Goal: Task Accomplishment & Management: Complete application form

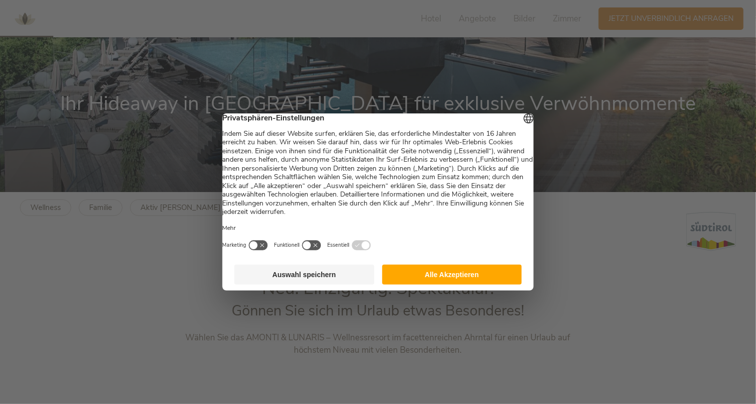
scroll to position [299, 0]
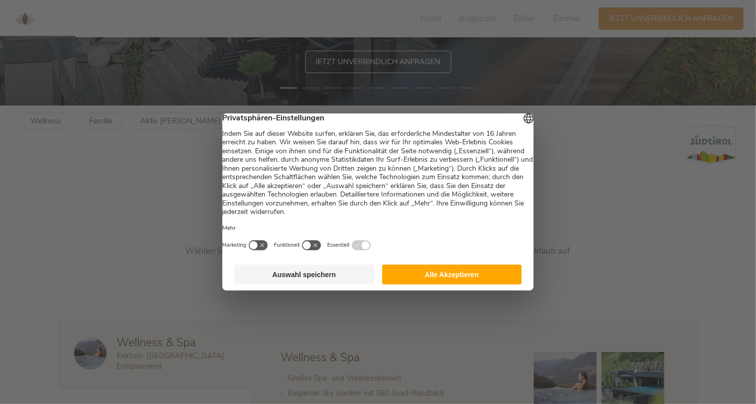
click at [472, 285] on button "Alle Akzeptieren" at bounding box center [452, 275] width 140 height 20
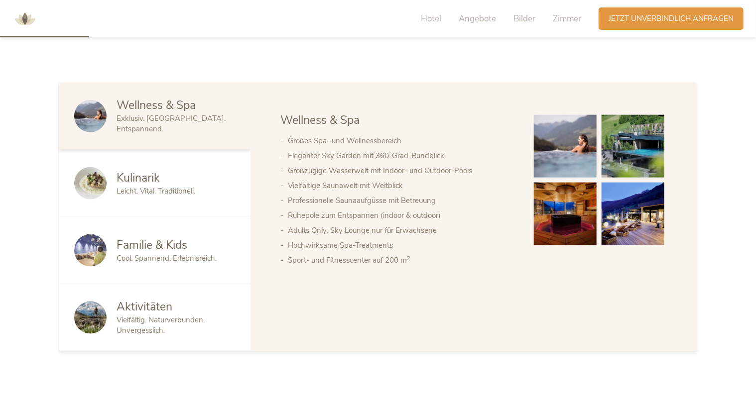
scroll to position [199, 0]
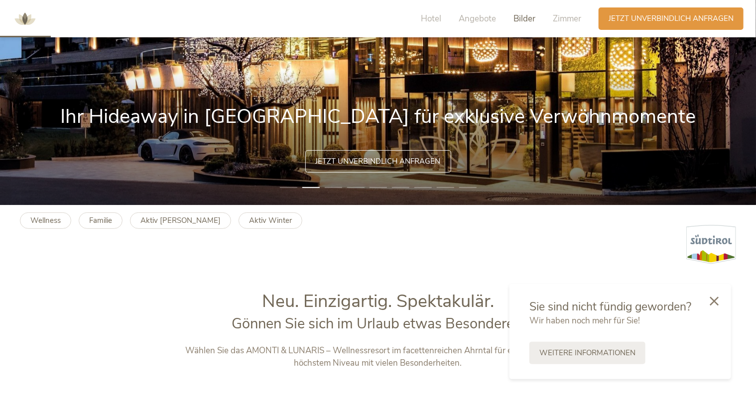
click at [521, 18] on span "Bilder" at bounding box center [524, 18] width 22 height 11
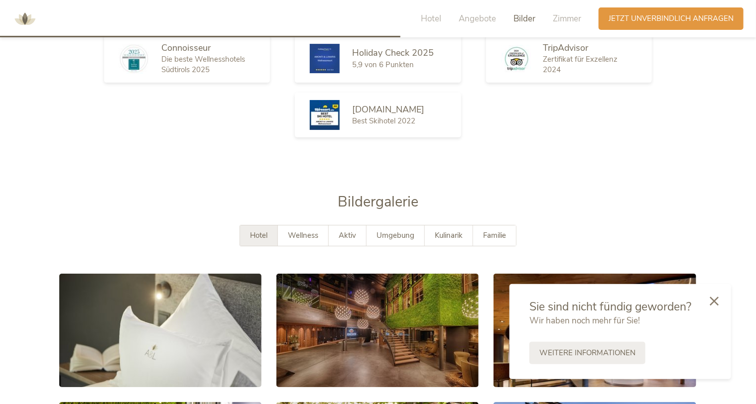
scroll to position [1751, 0]
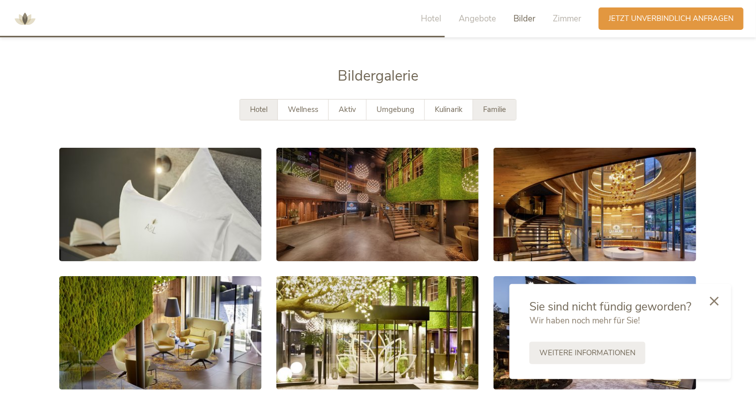
click at [492, 105] on span "Familie" at bounding box center [494, 110] width 23 height 10
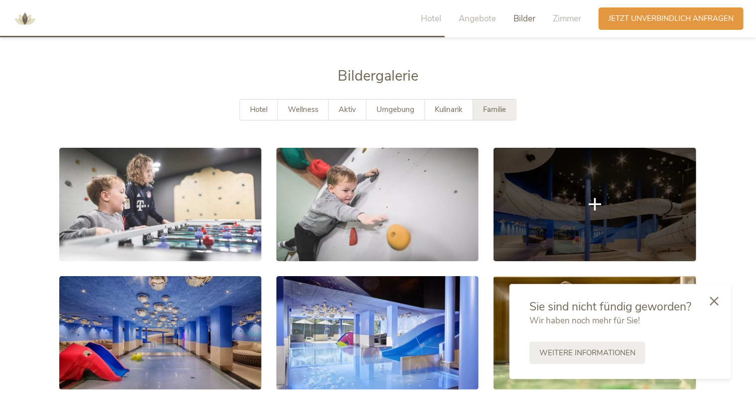
click at [579, 175] on link at bounding box center [594, 204] width 202 height 113
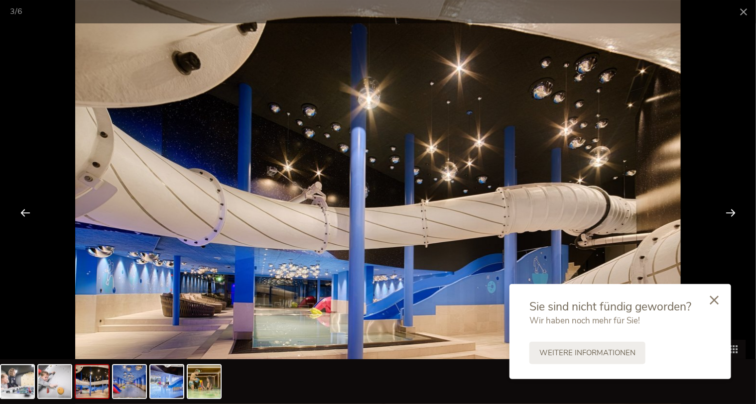
click at [718, 309] on div at bounding box center [714, 300] width 34 height 35
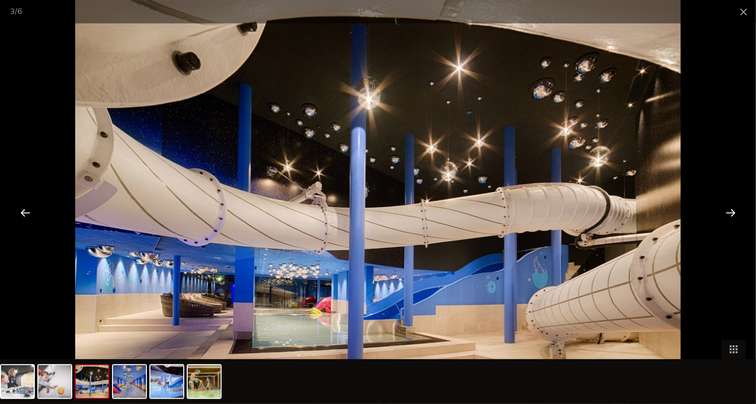
click at [330, 374] on div at bounding box center [378, 381] width 756 height 45
click at [137, 378] on img at bounding box center [129, 381] width 33 height 33
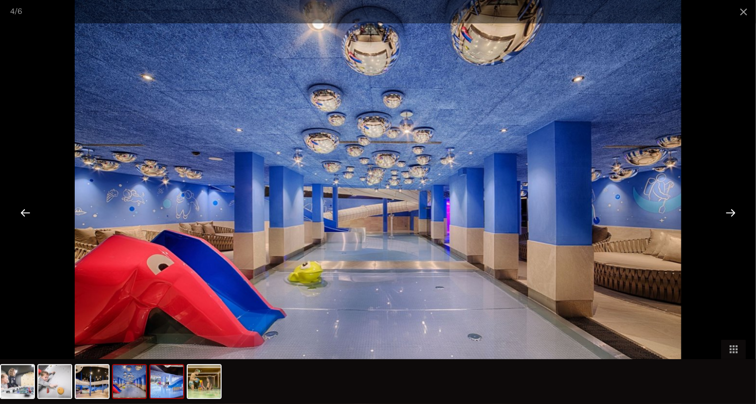
click at [162, 386] on img at bounding box center [166, 381] width 33 height 33
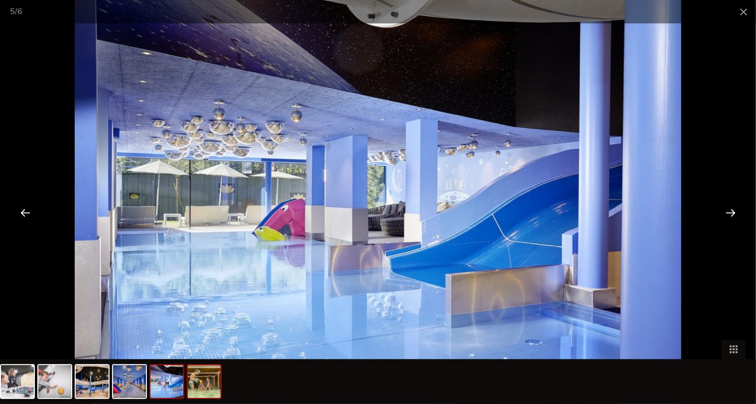
click at [211, 388] on img at bounding box center [204, 381] width 33 height 33
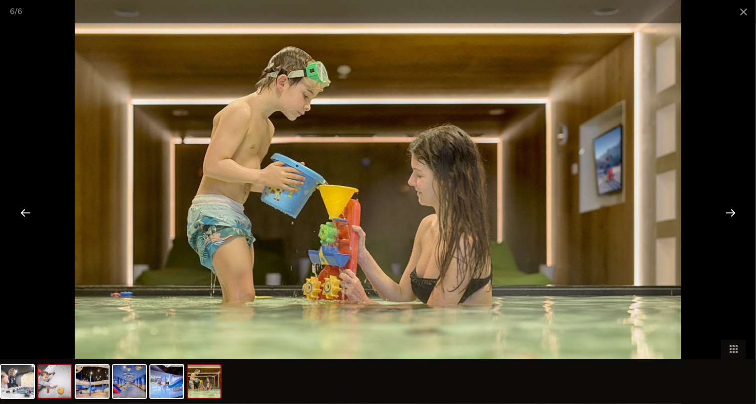
click at [42, 383] on img at bounding box center [54, 381] width 33 height 33
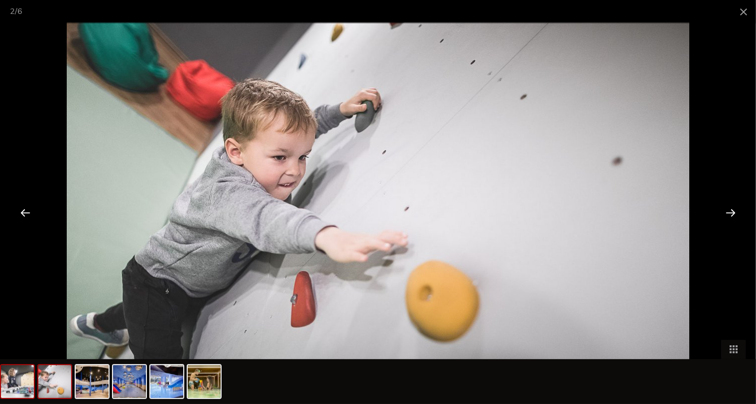
click at [25, 393] on img at bounding box center [17, 381] width 33 height 33
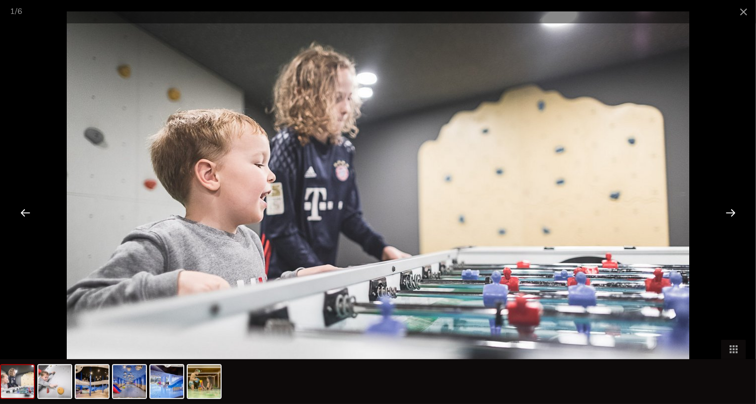
click at [28, 211] on div at bounding box center [25, 212] width 31 height 31
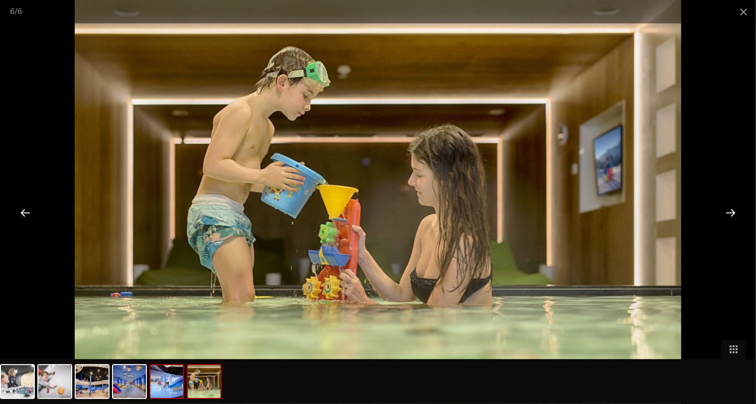
click at [177, 389] on img at bounding box center [166, 381] width 33 height 33
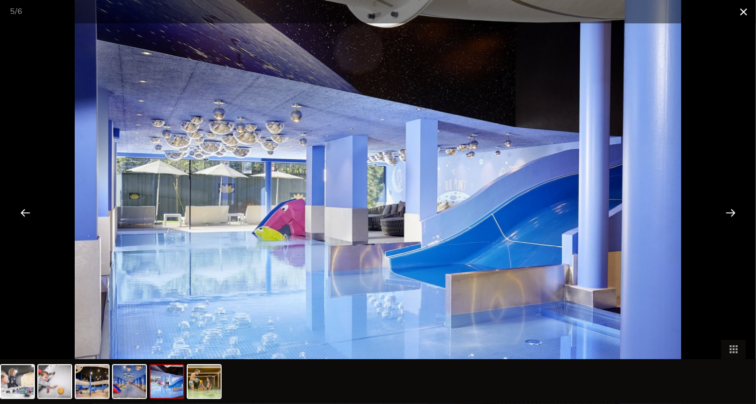
click at [748, 11] on span at bounding box center [743, 11] width 25 height 23
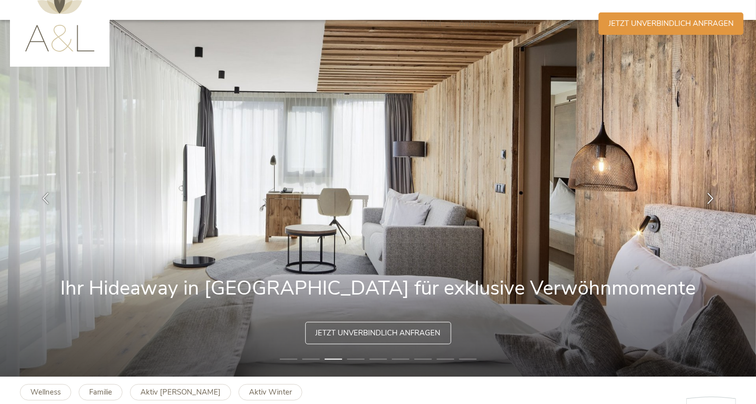
scroll to position [0, 0]
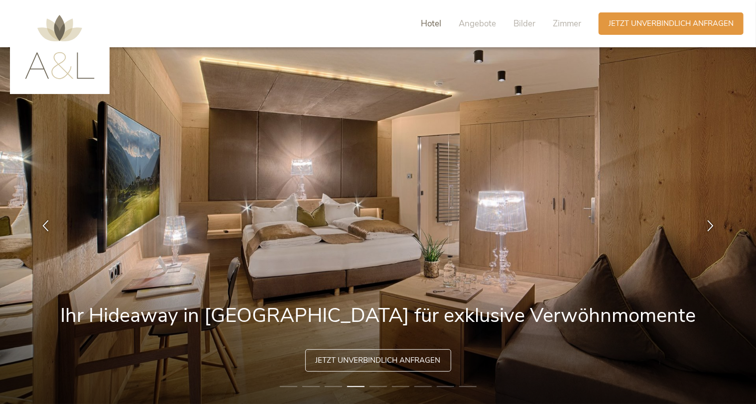
click at [438, 27] on span "Hotel" at bounding box center [431, 23] width 20 height 11
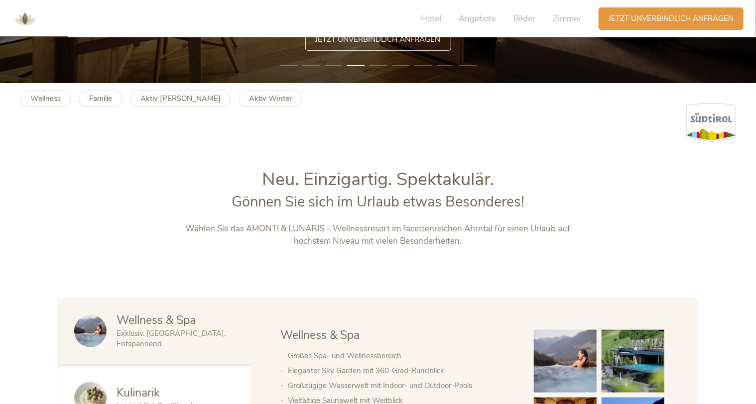
scroll to position [189, 0]
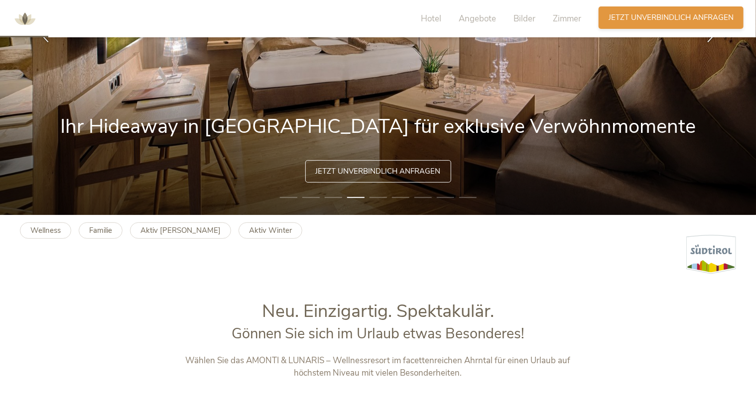
click at [640, 18] on span "Jetzt unverbindlich anfragen" at bounding box center [670, 17] width 125 height 10
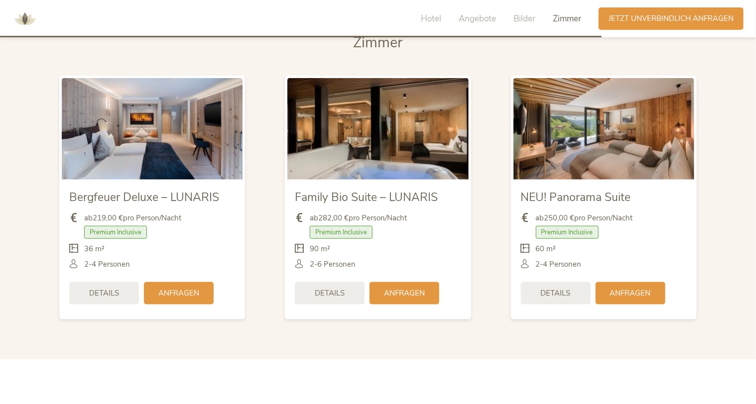
scroll to position [2370, 0]
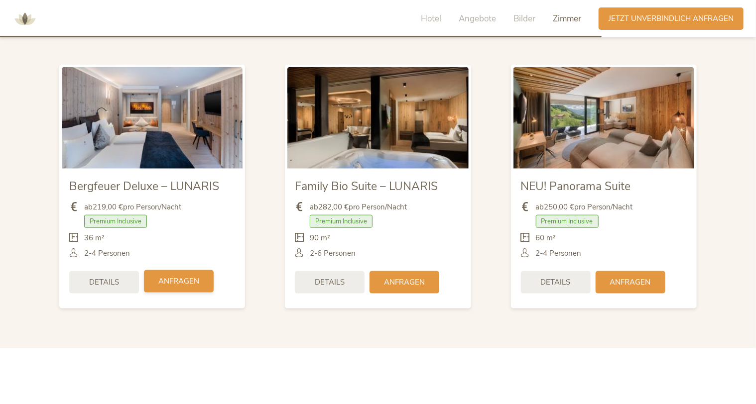
click at [176, 276] on span "Anfragen" at bounding box center [178, 281] width 41 height 10
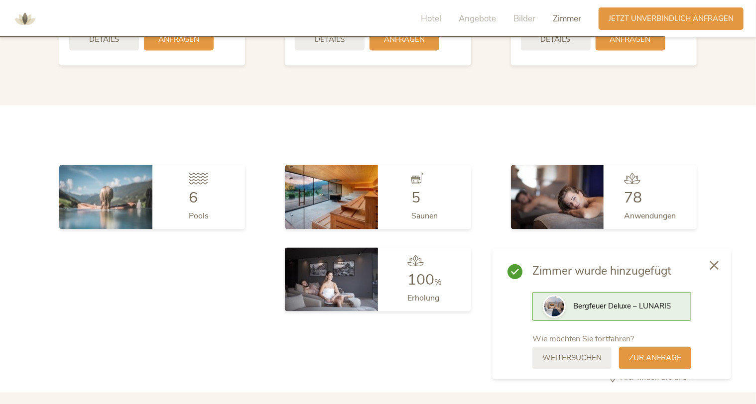
scroll to position [2619, 0]
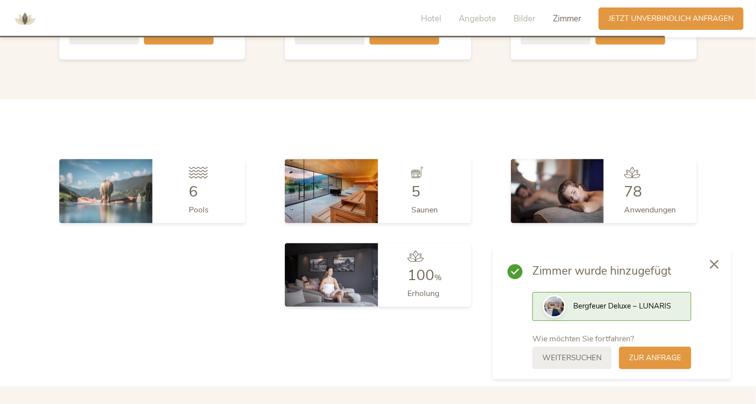
click at [711, 268] on icon at bounding box center [713, 264] width 9 height 9
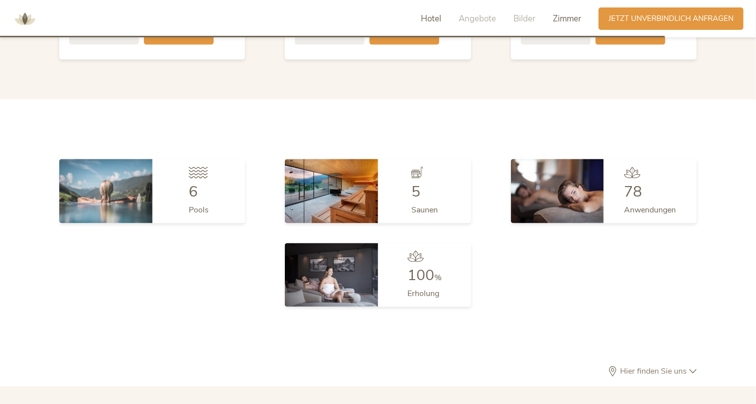
click at [432, 18] on span "Hotel" at bounding box center [431, 18] width 20 height 11
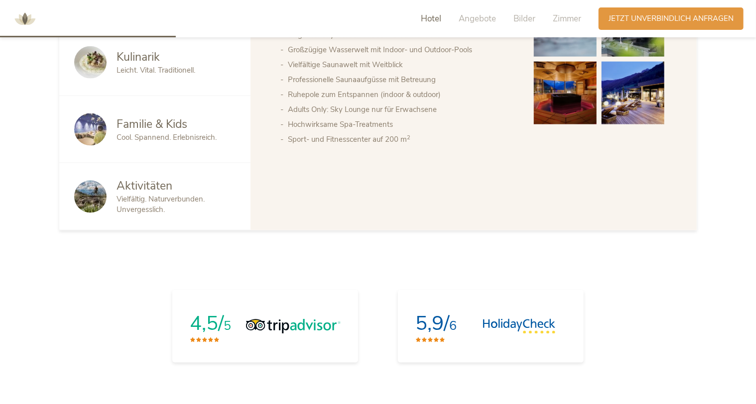
scroll to position [438, 0]
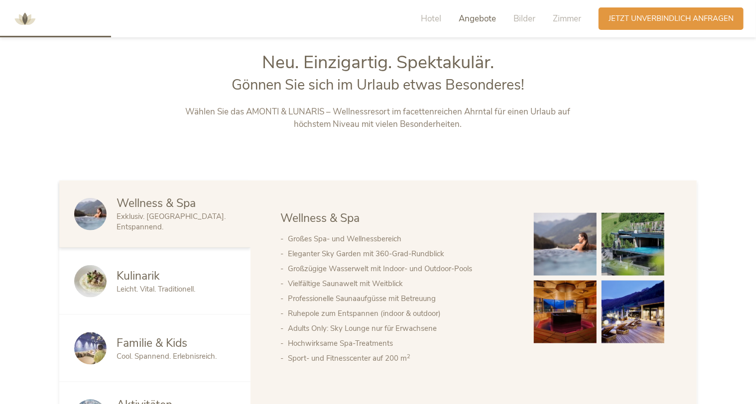
click at [466, 21] on span "Angebote" at bounding box center [476, 18] width 37 height 11
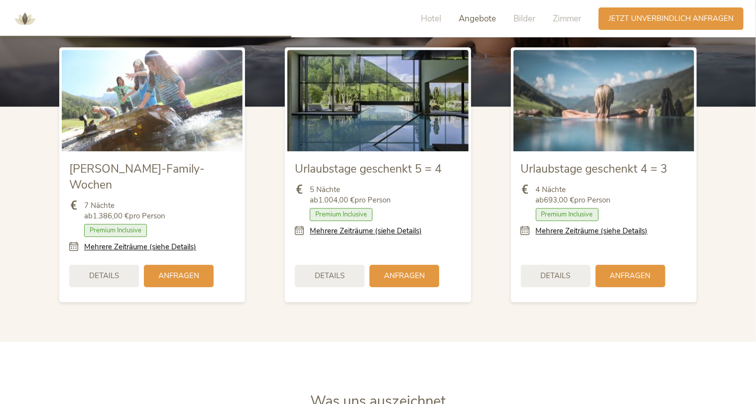
scroll to position [1179, 0]
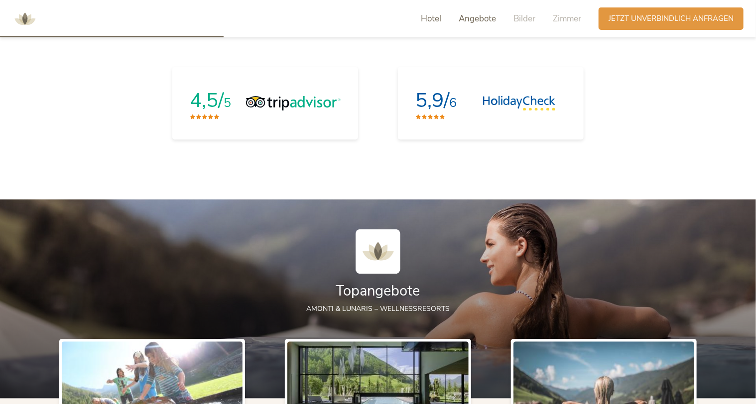
click at [483, 20] on span "Angebote" at bounding box center [476, 18] width 37 height 11
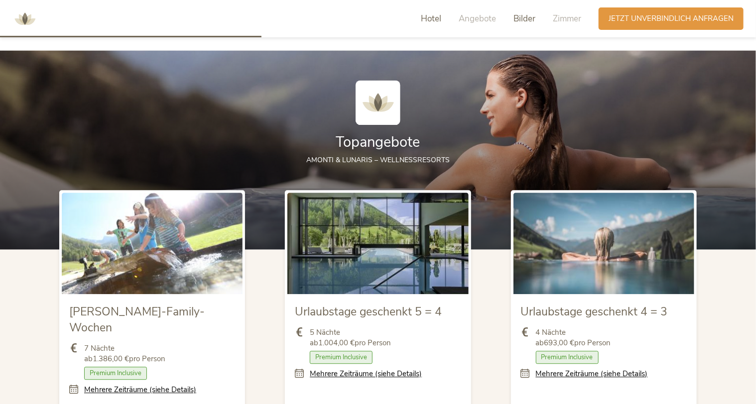
click at [521, 22] on span "Bilder" at bounding box center [524, 18] width 22 height 11
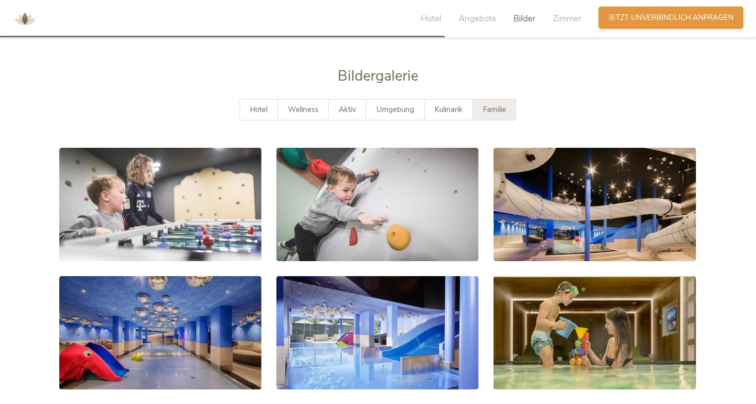
click at [651, 13] on span "Jetzt unverbindlich anfragen" at bounding box center [670, 17] width 125 height 10
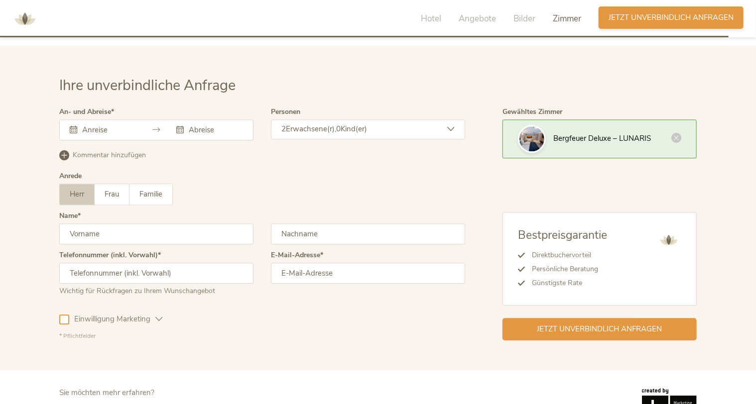
scroll to position [2967, 0]
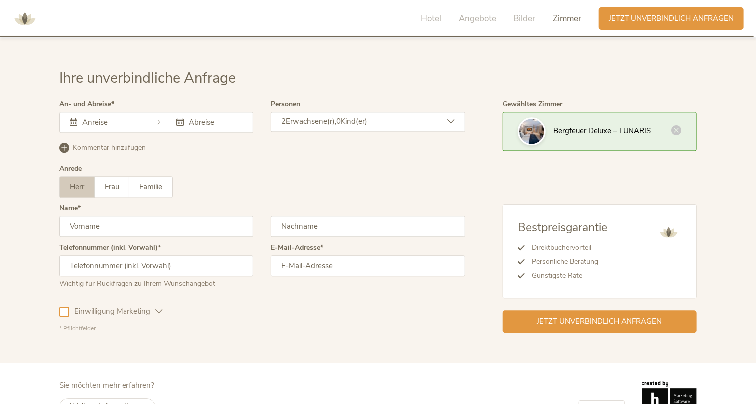
click at [96, 117] on input "text" at bounding box center [108, 122] width 57 height 10
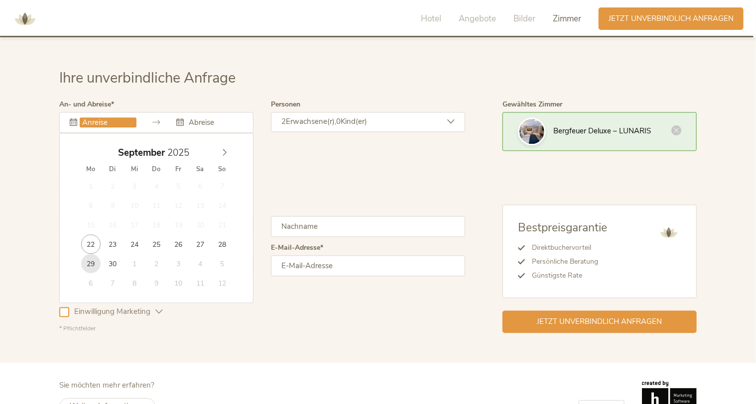
type input "29.09.2025"
type input "01.10.2025"
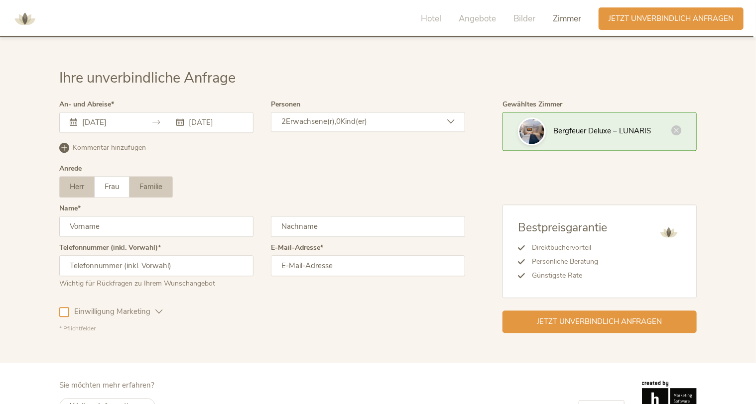
click at [149, 182] on span "Familie" at bounding box center [150, 187] width 23 height 10
click at [124, 216] on input "text" at bounding box center [156, 226] width 194 height 21
type input "Lisa"
type input "Angerer"
click at [98, 256] on input "text" at bounding box center [156, 265] width 194 height 21
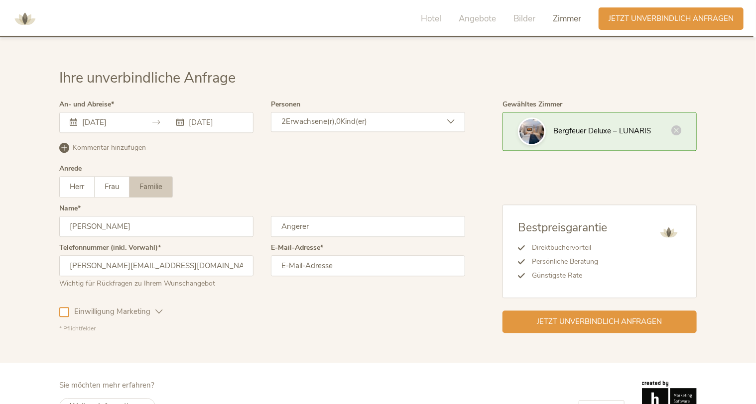
type input "lisa.angerer@gmx.net"
drag, startPoint x: 13, startPoint y: 252, endPoint x: 0, endPoint y: 251, distance: 12.5
click at [0, 251] on div "Ihre unverbindliche Anfrage An- und Abreise 29.09.2025 01.10.2025 September 202…" at bounding box center [378, 200] width 756 height 325
click at [358, 255] on input "email" at bounding box center [368, 265] width 194 height 21
paste input "lisa.angerer@gmx.net"
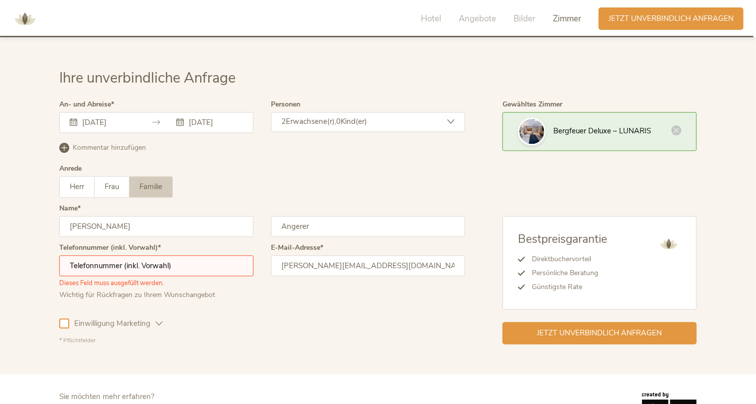
type input "lisa.angerer@gmx.net"
click at [380, 112] on div "2 Erwachsene(r), 0 Kind(er)" at bounding box center [368, 122] width 194 height 20
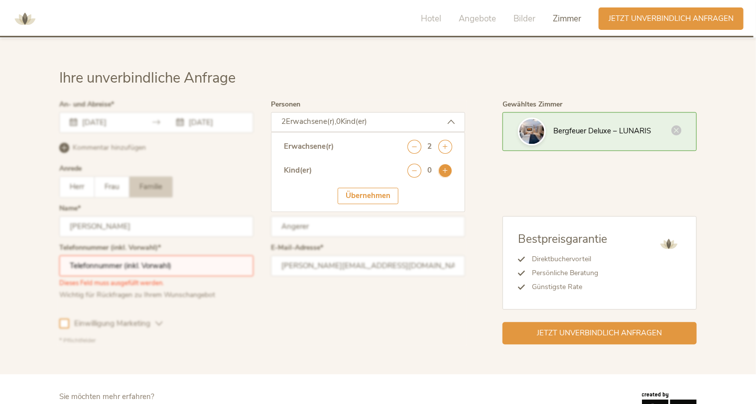
click at [442, 164] on icon at bounding box center [445, 171] width 14 height 14
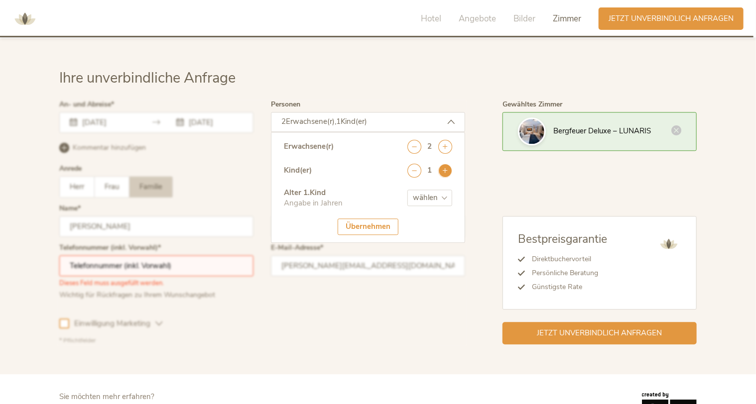
click at [442, 164] on icon at bounding box center [445, 171] width 14 height 14
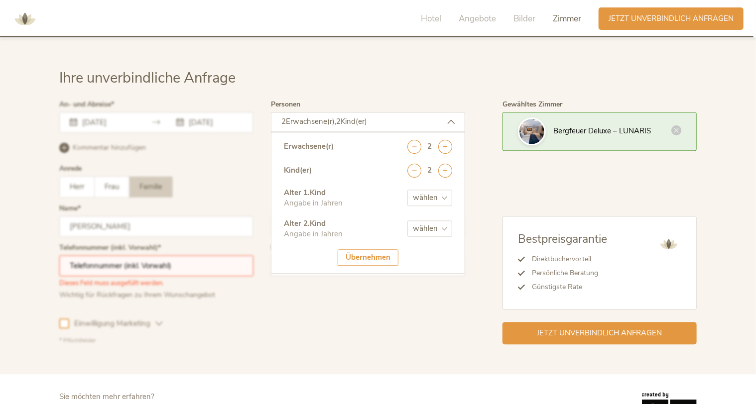
click at [438, 190] on select "wählen 0 1 2 3 4 5 6 7 8 9 10 11 12 13 14 15 16 17" at bounding box center [429, 198] width 45 height 16
select select "1"
click at [407, 190] on select "wählen 0 1 2 3 4 5 6 7 8 9 10 11 12 13 14 15 16 17" at bounding box center [429, 198] width 45 height 16
click at [431, 220] on select "wählen 0 1 2 3 4 5 6 7 8 9 10 11 12 13 14 15 16 17" at bounding box center [429, 228] width 45 height 16
select select "4"
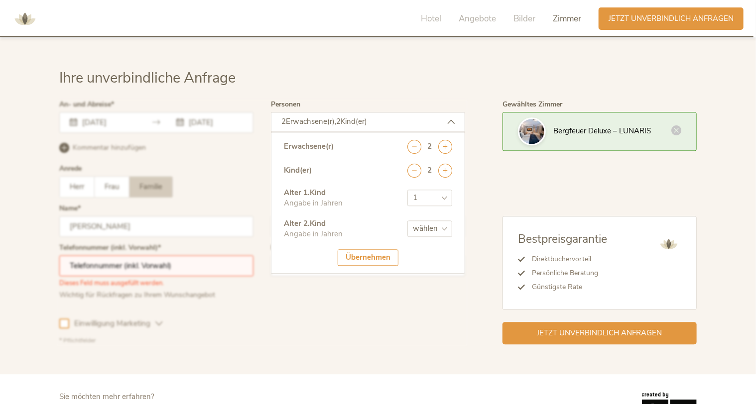
click at [407, 220] on select "wählen 0 1 2 3 4 5 6 7 8 9 10 11 12 13 14 15 16 17" at bounding box center [429, 228] width 45 height 16
click at [351, 326] on div at bounding box center [262, 223] width 411 height 249
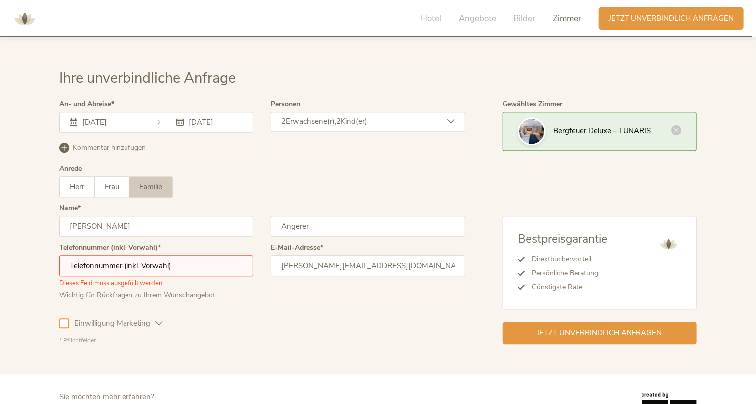
scroll to position [2988, 0]
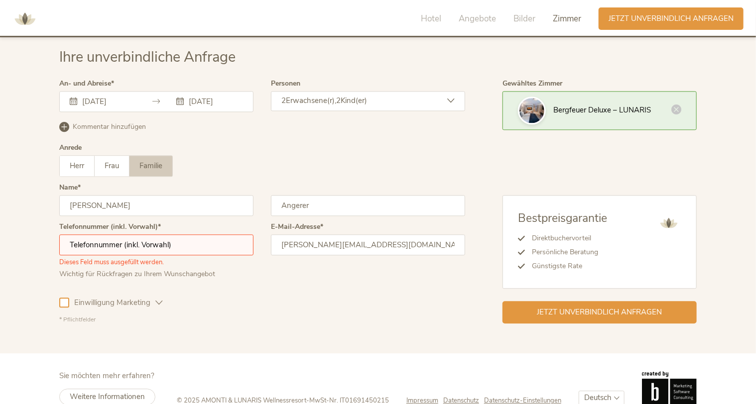
click at [164, 234] on input "text" at bounding box center [156, 244] width 194 height 21
type input "004367688780627"
click at [66, 298] on div at bounding box center [64, 303] width 10 height 10
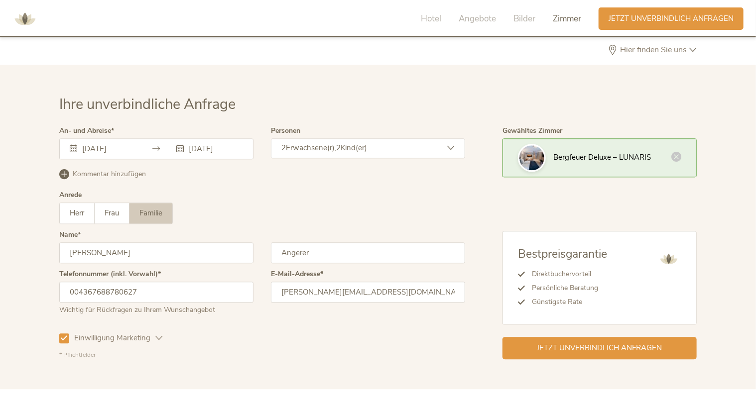
scroll to position [2977, 0]
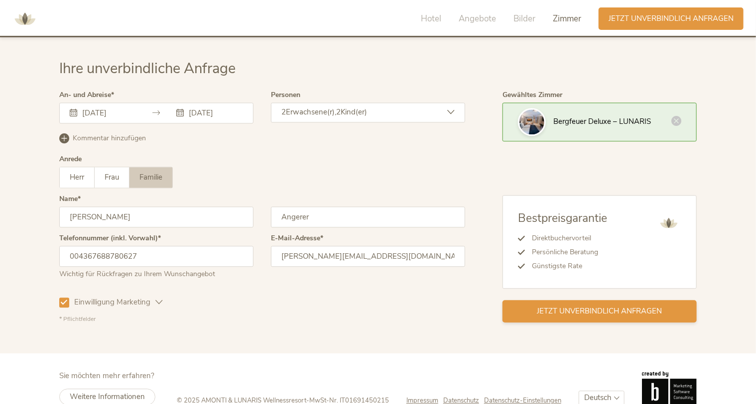
click at [615, 306] on span "Jetzt unverbindlich anfragen" at bounding box center [599, 311] width 125 height 10
